Goal: Navigation & Orientation: Find specific page/section

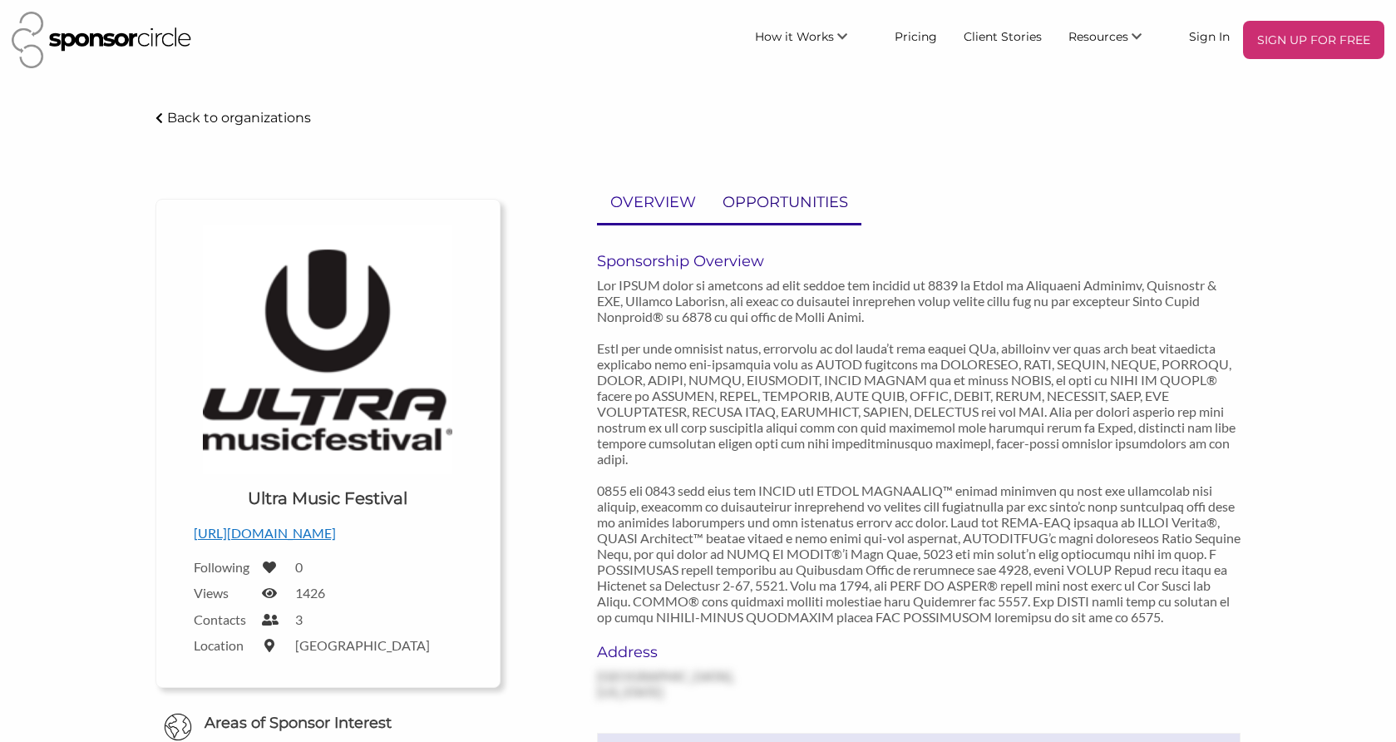
click at [783, 204] on p "OPPORTUNITIES" at bounding box center [786, 202] width 126 height 24
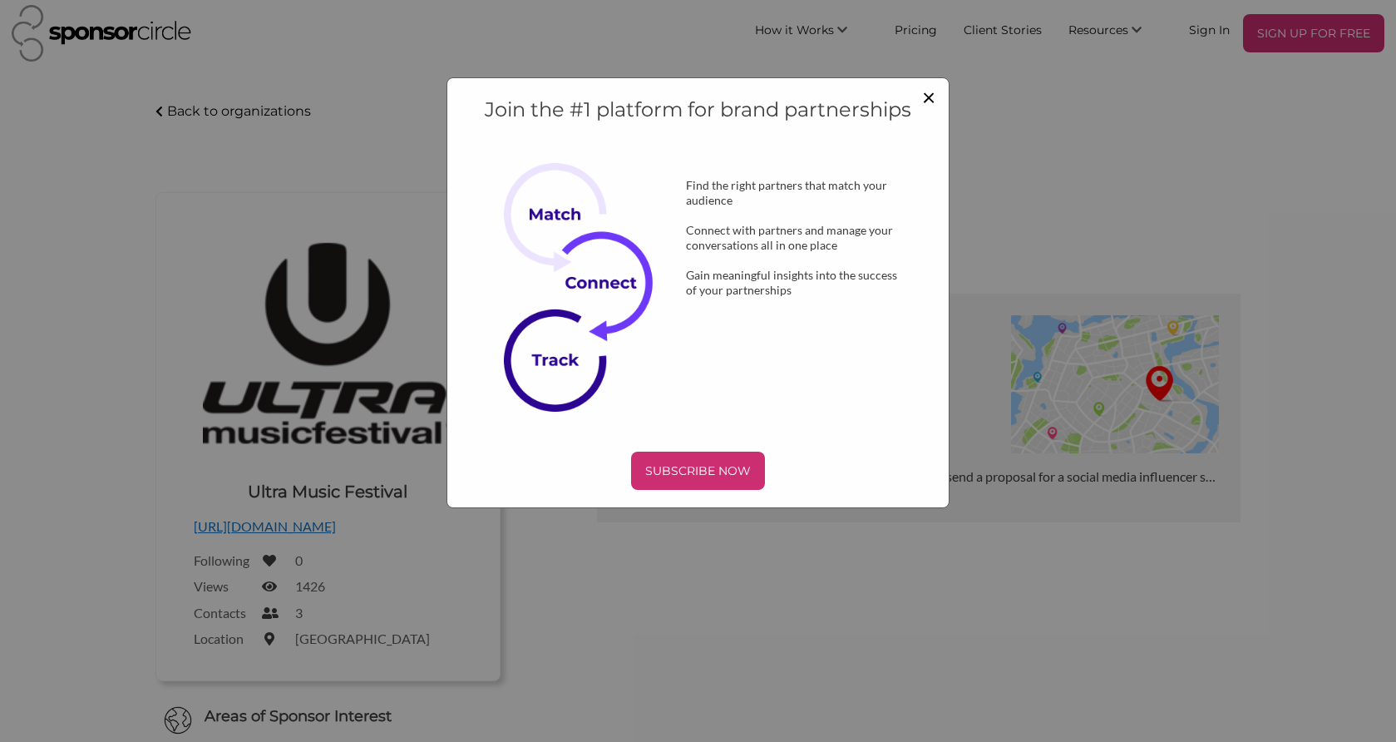
click at [930, 96] on span "×" at bounding box center [928, 96] width 13 height 28
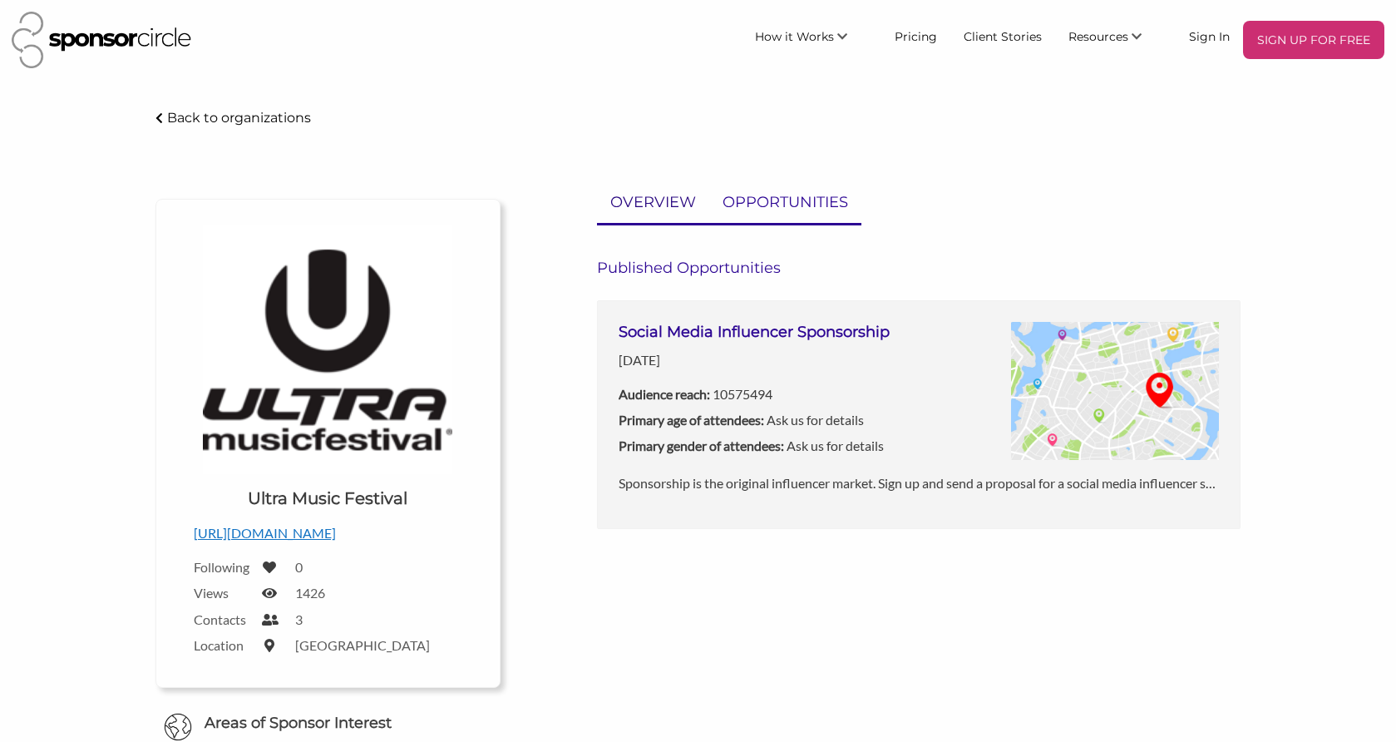
click at [652, 216] on link "OVERVIEW" at bounding box center [653, 202] width 112 height 41
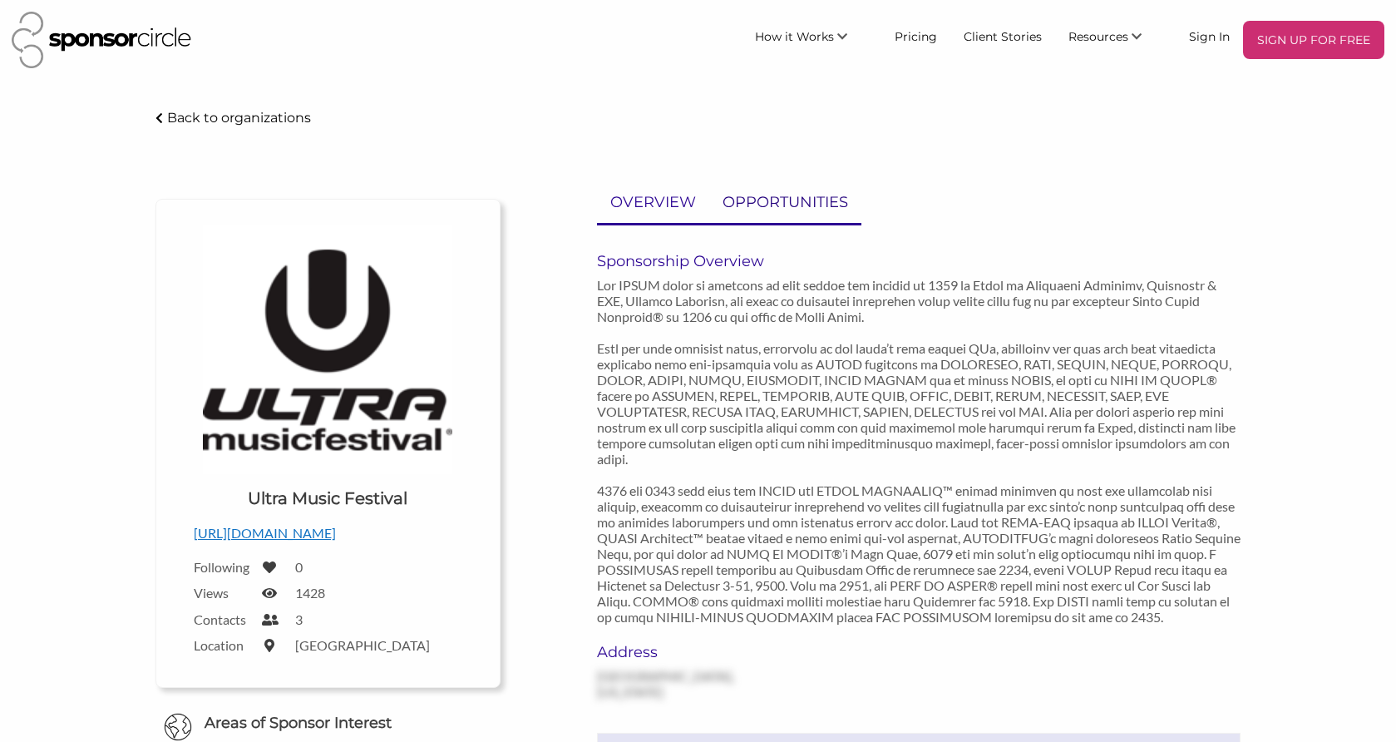
click at [825, 196] on p "OPPORTUNITIES" at bounding box center [786, 202] width 126 height 24
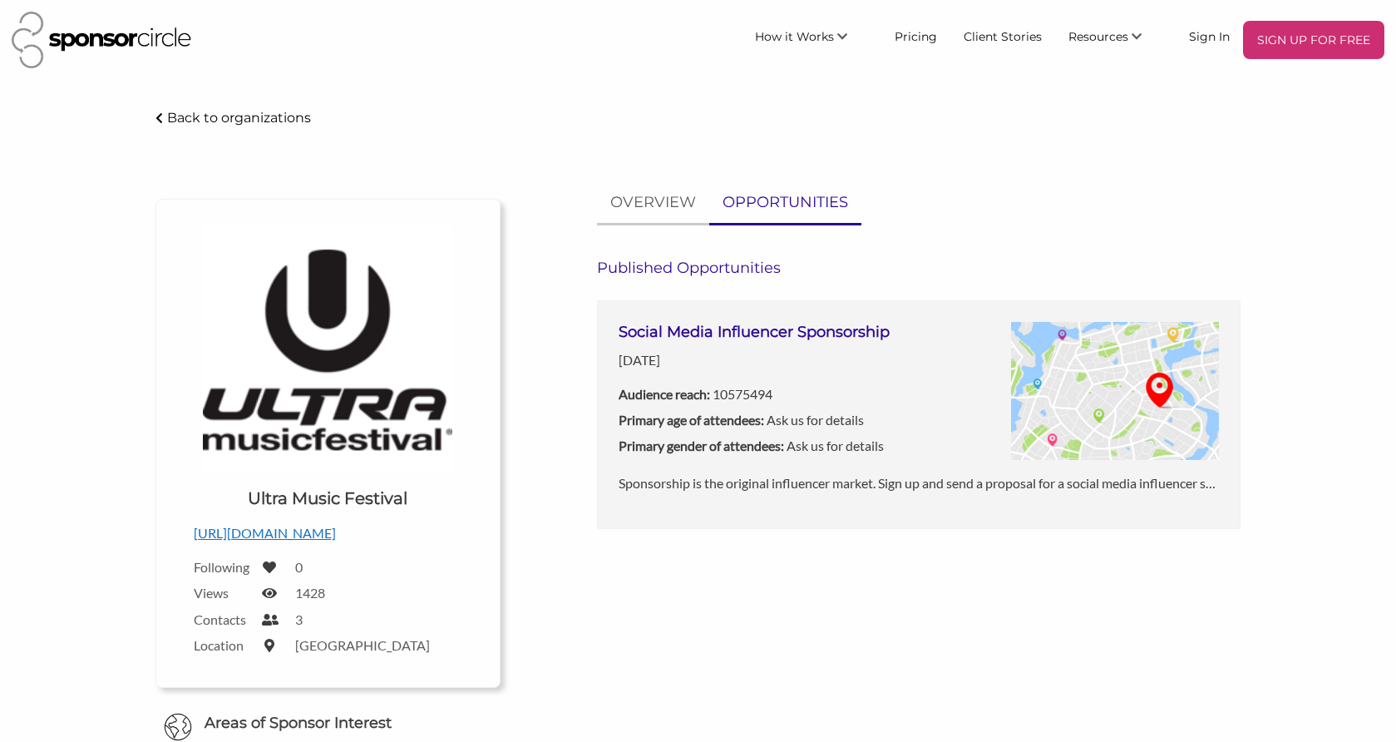
click at [753, 264] on h6 "Published Opportunities" at bounding box center [919, 268] width 644 height 18
click at [645, 207] on p "OVERVIEW" at bounding box center [653, 202] width 86 height 24
